Goal: Transaction & Acquisition: Purchase product/service

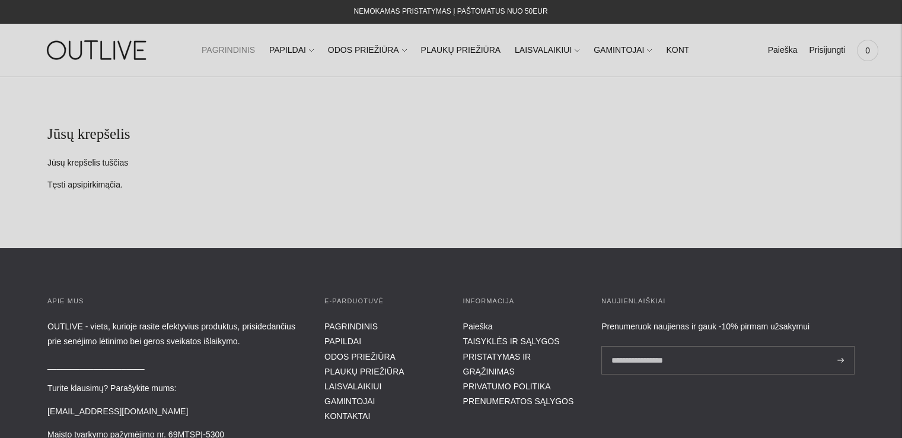
click at [238, 49] on link "PAGRINDINIS" at bounding box center [228, 50] width 53 height 26
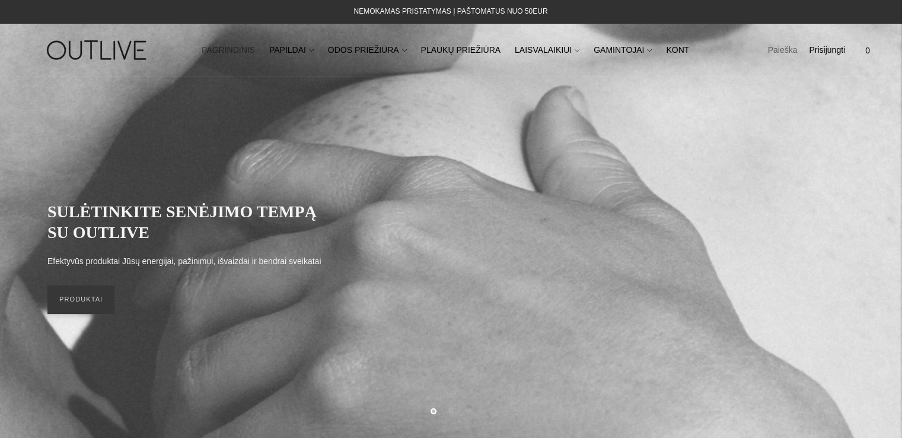
click at [775, 45] on link "Paieška" at bounding box center [783, 50] width 30 height 26
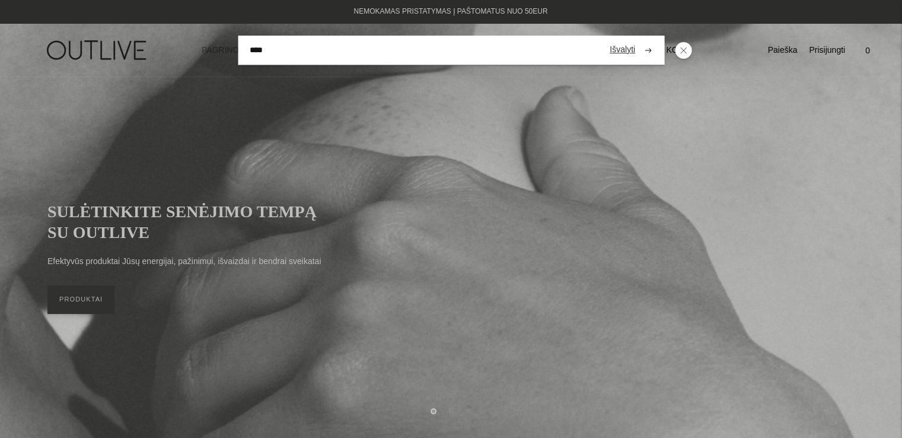
type input "****"
click at [638, 39] on button "submit" at bounding box center [648, 50] width 21 height 23
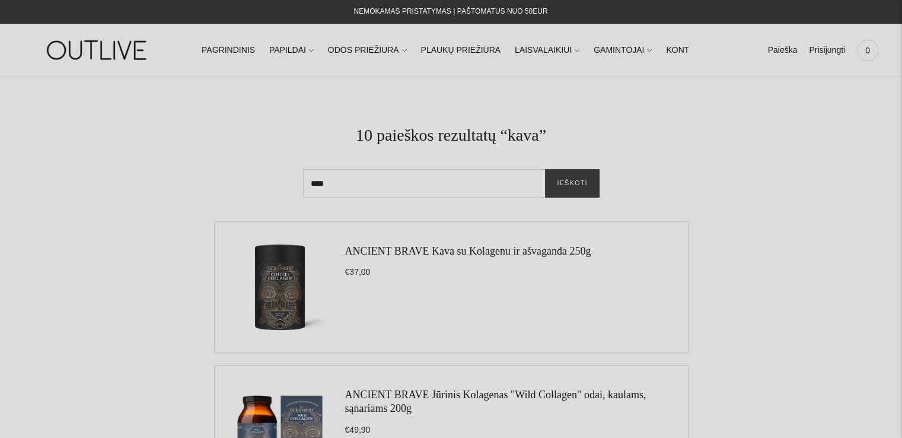
scroll to position [59, 0]
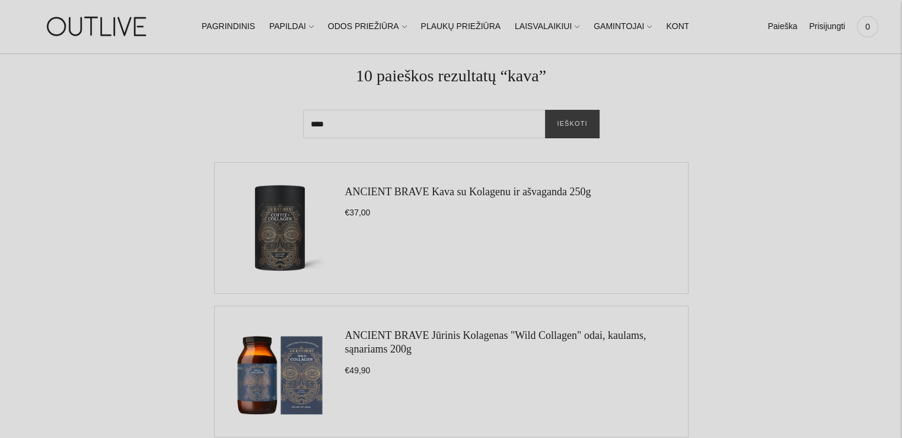
click at [382, 201] on div "ANCIENT BRAVE Kava su Kolagenu ir ašvaganda 250g €37,00" at bounding box center [468, 227] width 246 height 107
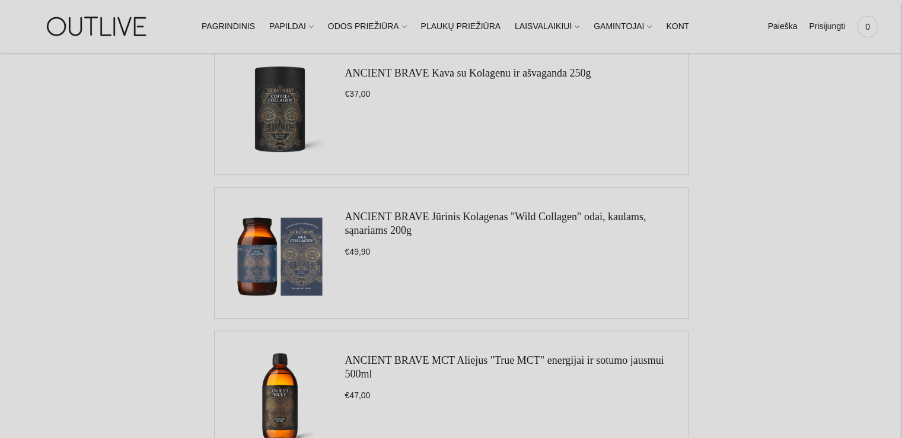
click at [447, 67] on link "ANCIENT BRAVE Kava su Kolagenu ir ašvaganda 250g" at bounding box center [468, 73] width 246 height 12
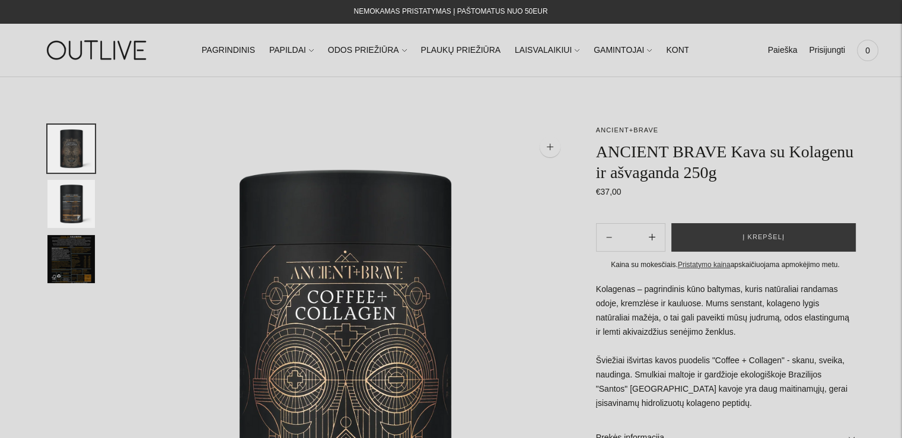
click at [650, 235] on icon "Subtract product quantity" at bounding box center [652, 237] width 7 height 7
type input "**"
click at [743, 240] on button "Į krepšelį" at bounding box center [764, 237] width 184 height 28
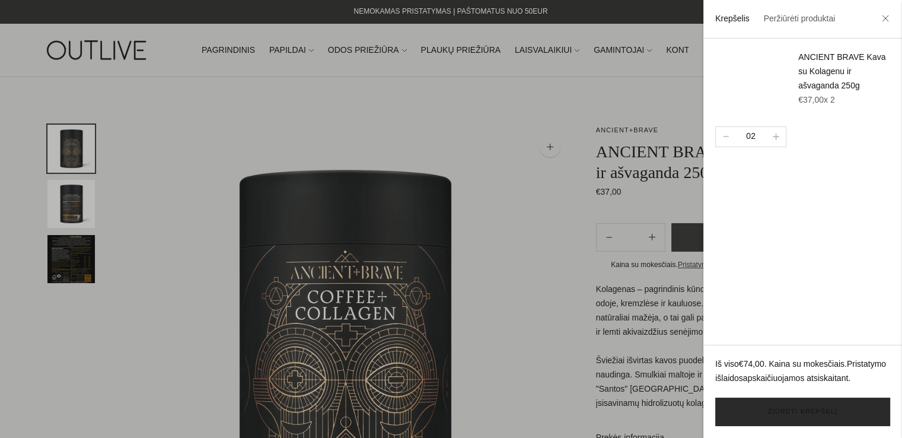
click at [771, 412] on link "Žiūrėti krepšelį" at bounding box center [802, 411] width 175 height 28
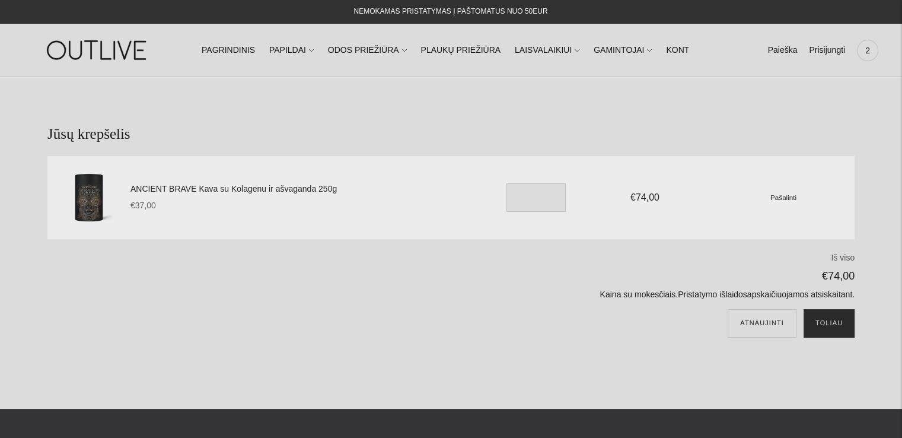
click at [826, 313] on button "Toliau" at bounding box center [829, 323] width 51 height 28
